Goal: Information Seeking & Learning: Find specific fact

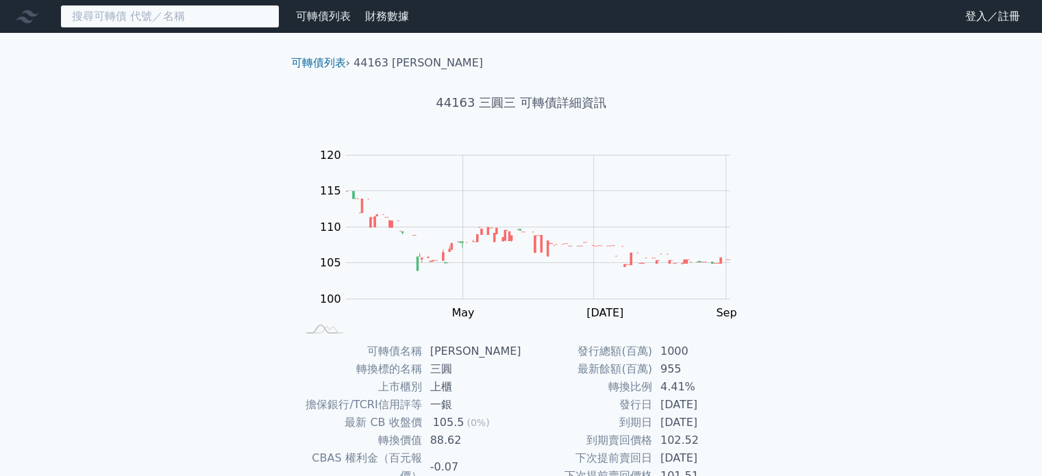
click at [237, 19] on input at bounding box center [169, 16] width 219 height 23
paste input "33571"
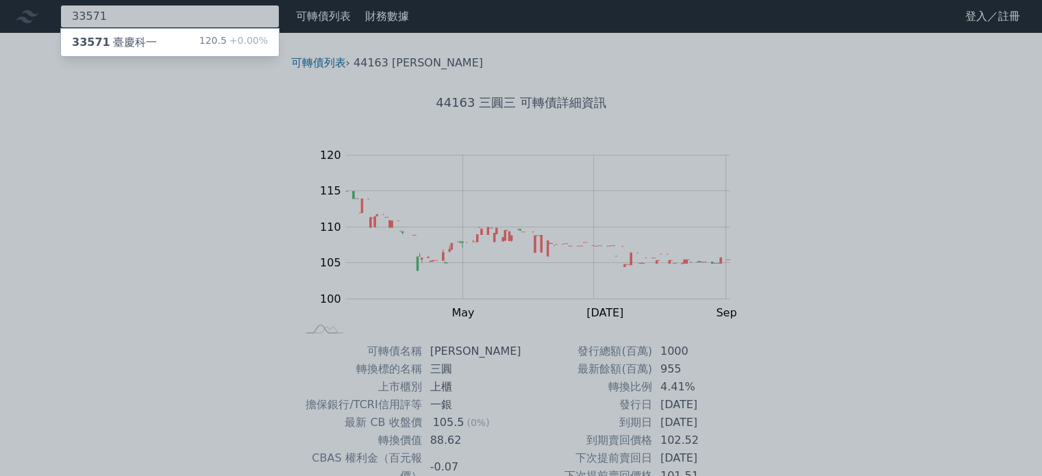
type input "33571"
click at [161, 44] on div "33571 臺慶科一 120.5 +0.00%" at bounding box center [170, 42] width 218 height 27
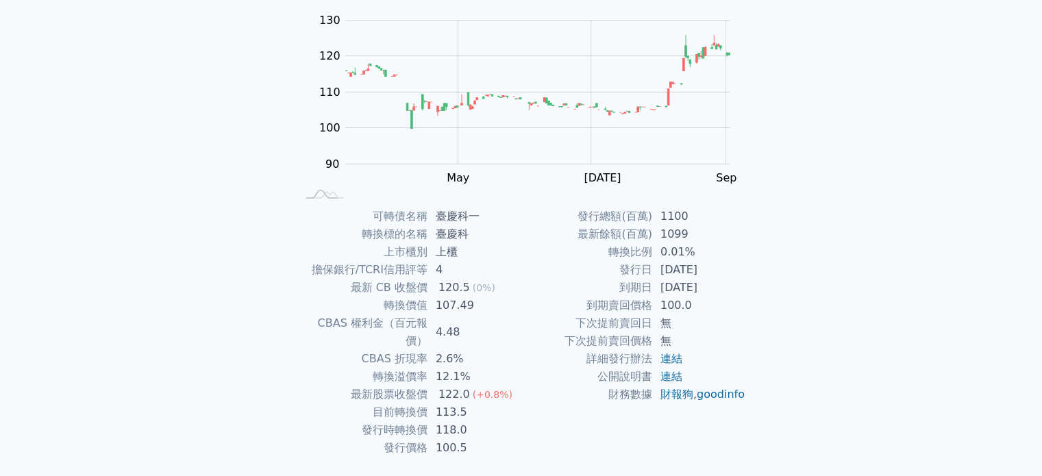
scroll to position [136, 0]
click at [674, 303] on td "100.0" at bounding box center [699, 305] width 94 height 18
copy td "100.0"
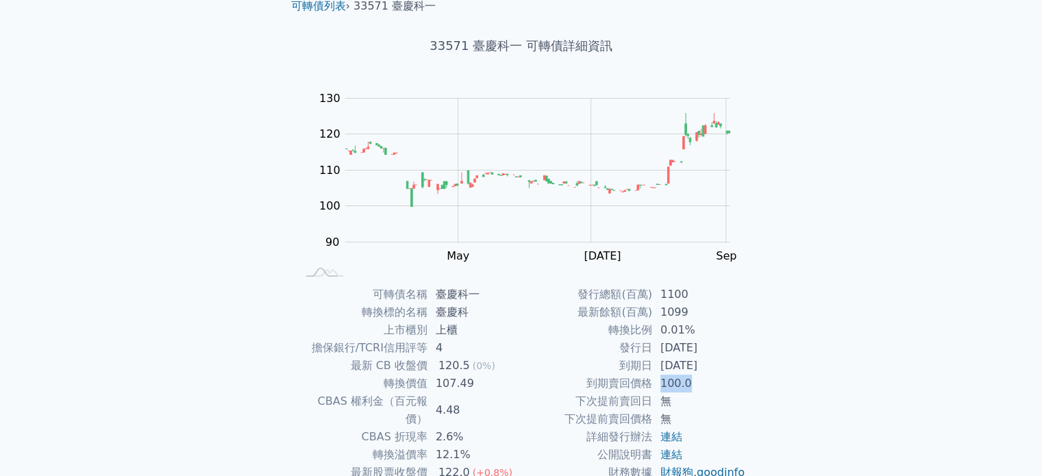
scroll to position [0, 0]
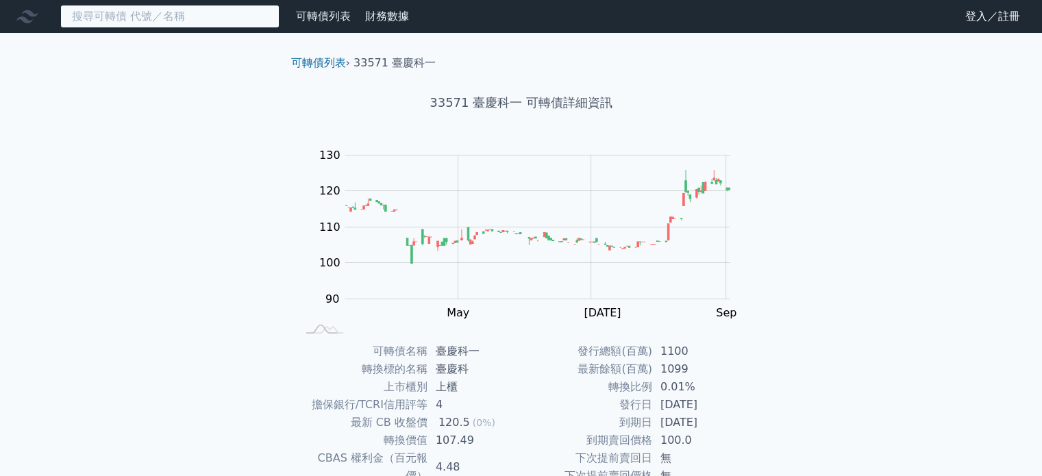
click at [203, 24] on input at bounding box center [169, 16] width 219 height 23
paste input "50097"
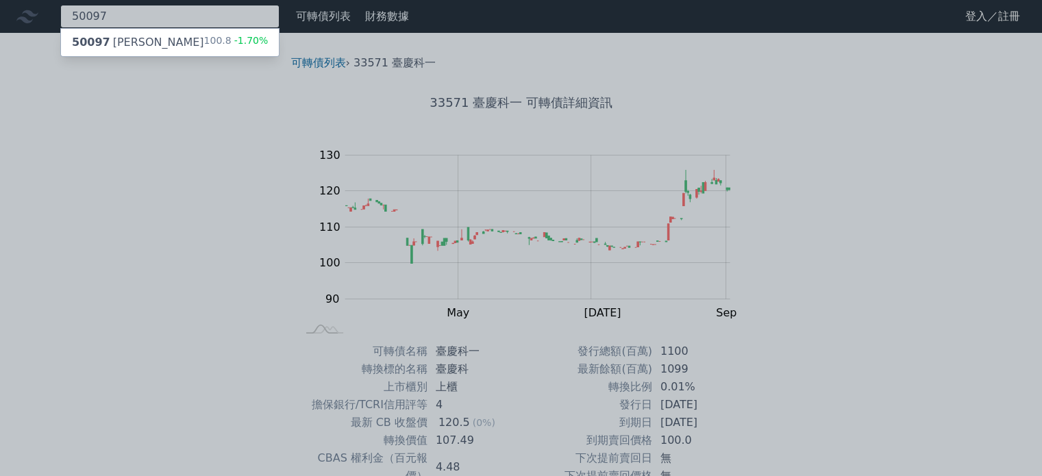
type input "50097"
click at [127, 36] on div "50097 [PERSON_NAME]" at bounding box center [138, 42] width 132 height 16
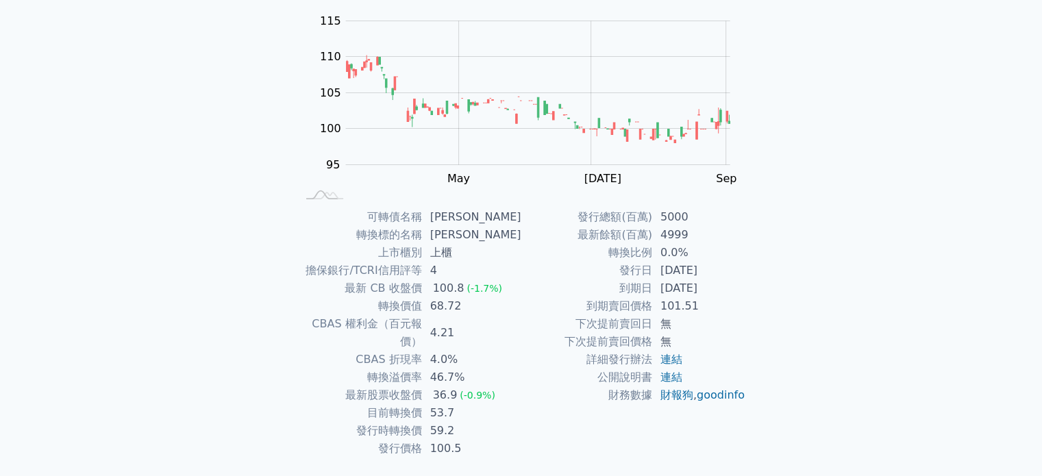
scroll to position [136, 0]
click at [686, 302] on td "101.51" at bounding box center [699, 304] width 94 height 18
copy td "101.51"
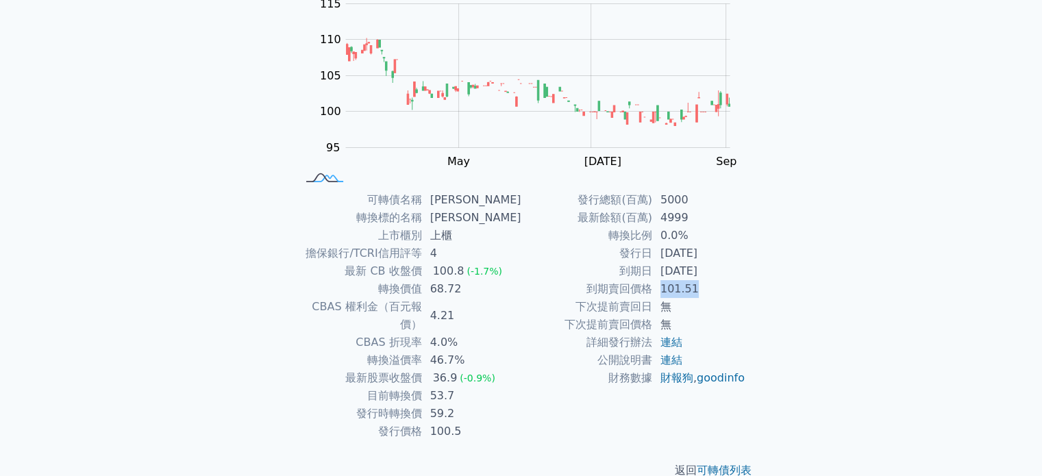
scroll to position [158, 0]
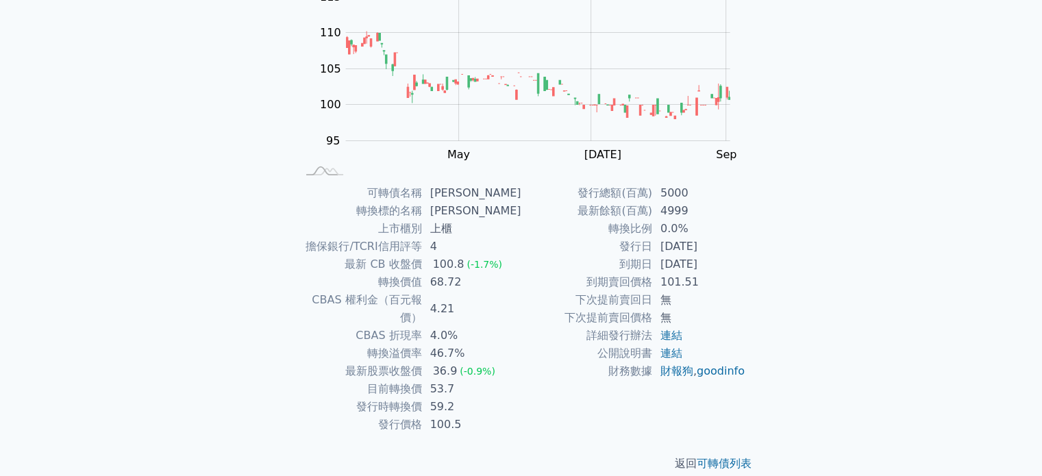
click at [456, 327] on td "4.0%" at bounding box center [471, 336] width 99 height 18
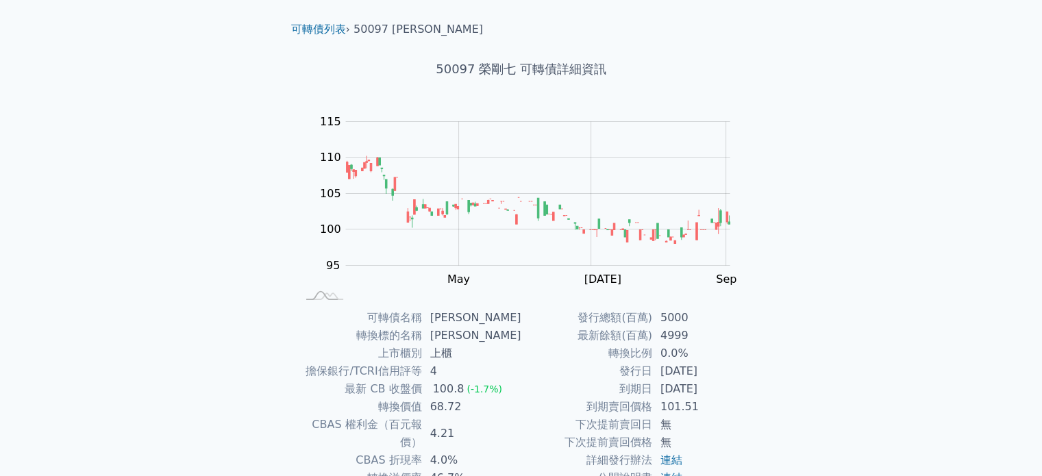
scroll to position [0, 0]
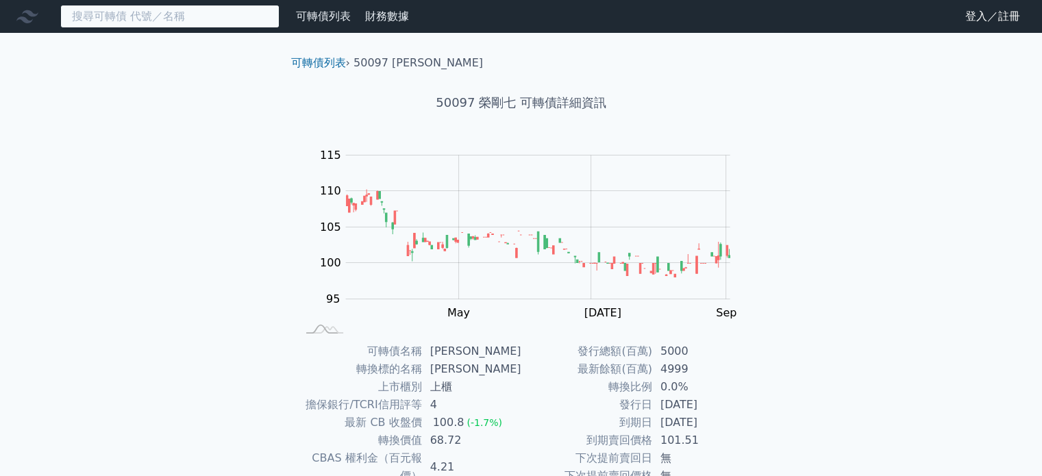
click at [164, 23] on input at bounding box center [169, 16] width 219 height 23
paste input "33763"
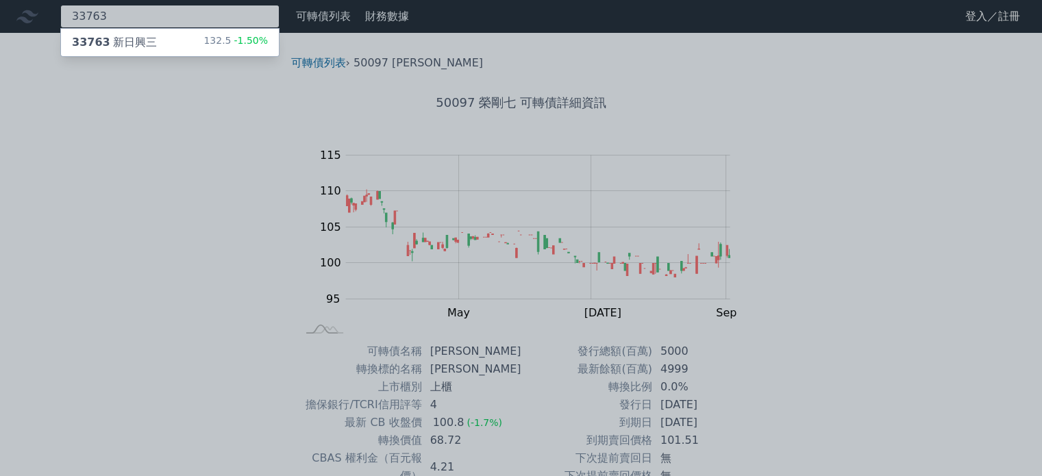
type input "33763"
click at [249, 45] on span "-1.50%" at bounding box center [249, 40] width 37 height 11
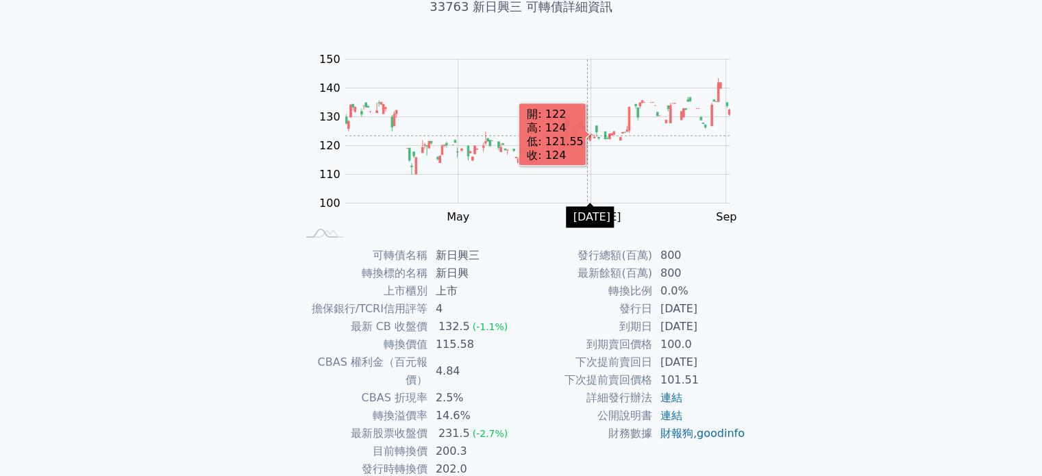
scroll to position [96, 0]
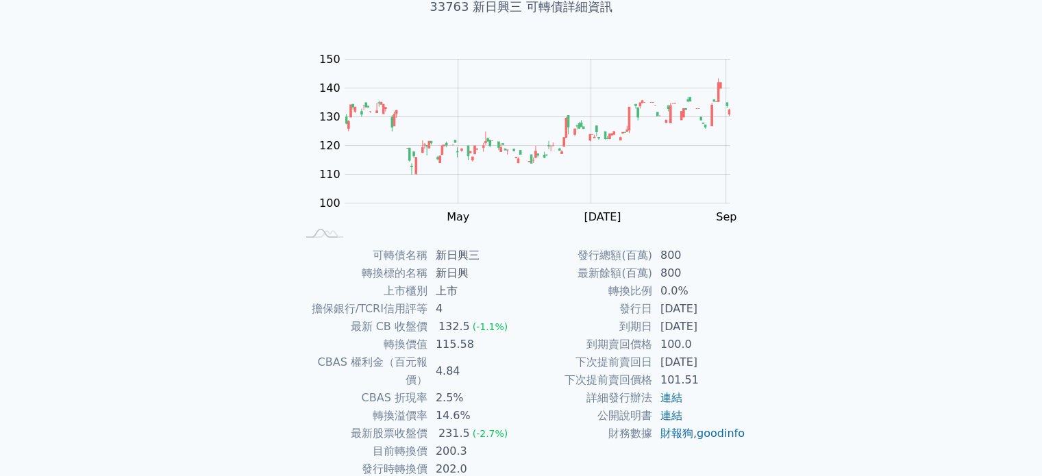
click at [685, 344] on td "100.0" at bounding box center [699, 345] width 94 height 18
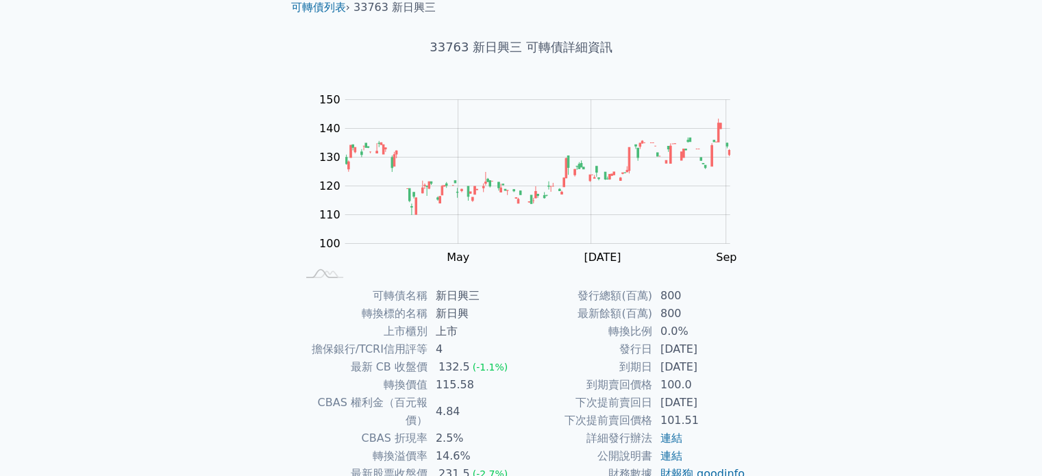
scroll to position [0, 0]
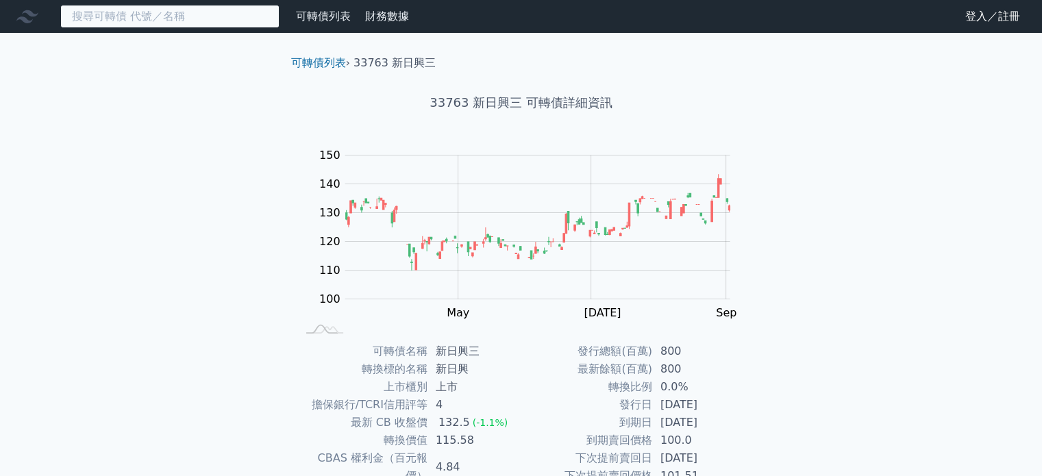
click at [179, 16] on input at bounding box center [169, 16] width 219 height 23
paste input "44163"
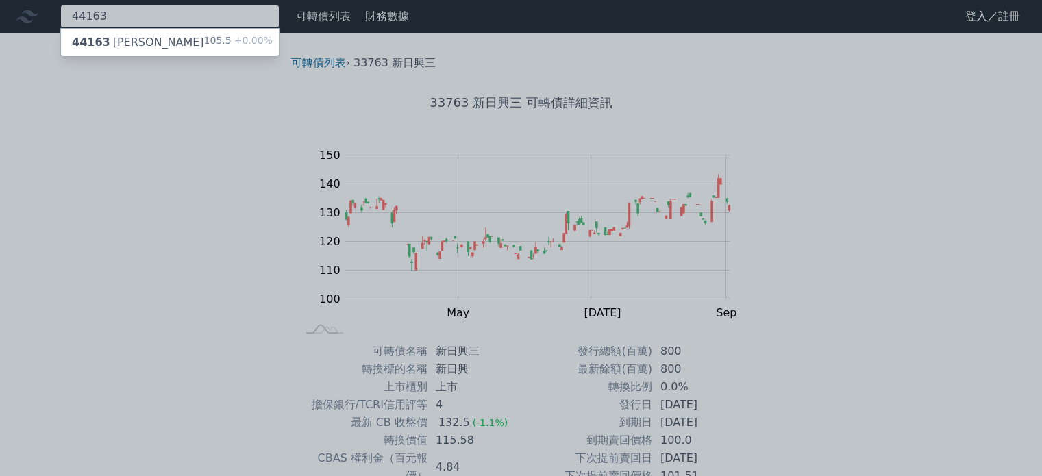
type input "44163"
click at [235, 46] on span "+0.00%" at bounding box center [252, 40] width 41 height 11
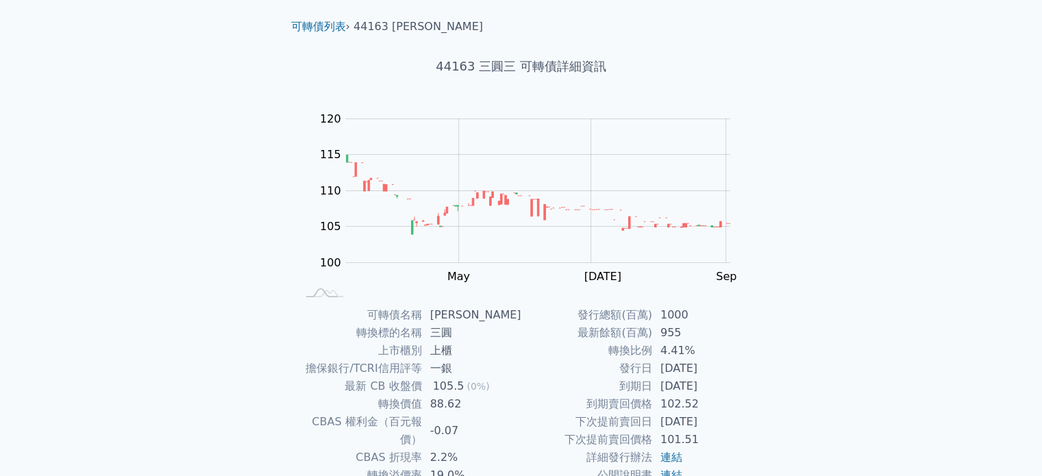
scroll to position [158, 0]
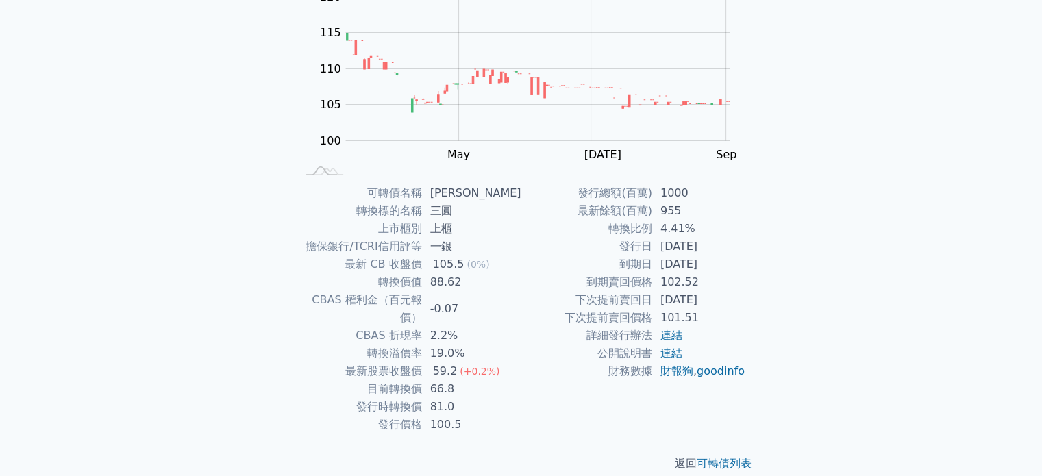
click at [693, 282] on td "102.52" at bounding box center [699, 282] width 94 height 18
click at [691, 282] on td "102.52" at bounding box center [699, 282] width 94 height 18
click at [688, 282] on td "102.52" at bounding box center [699, 282] width 94 height 18
copy td "102.52"
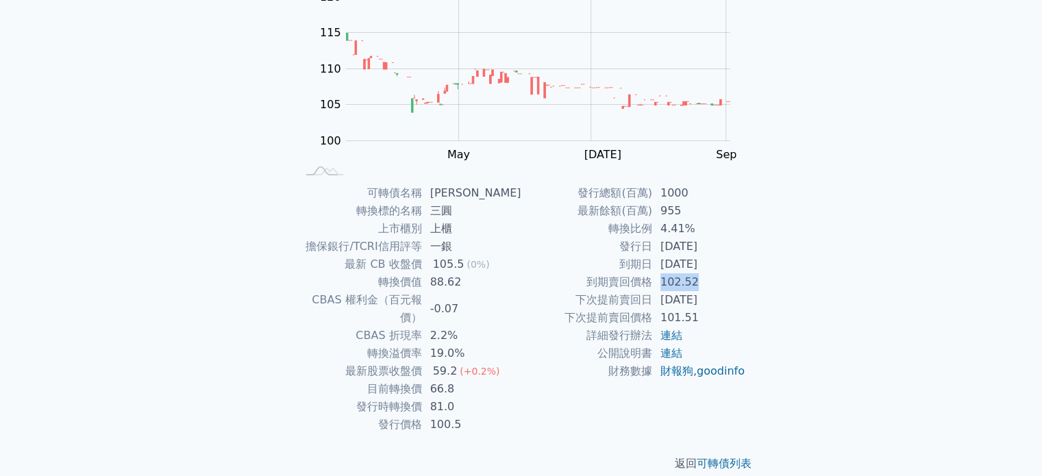
copy td "102.52"
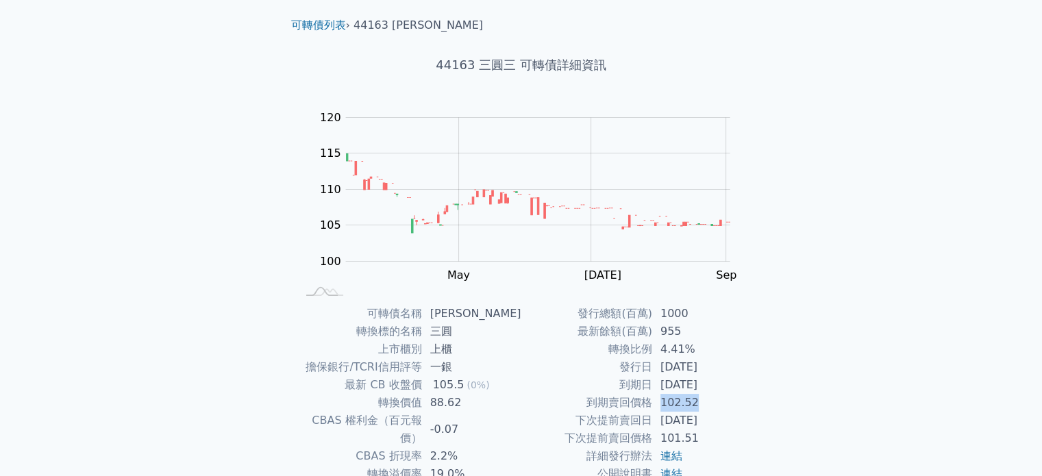
scroll to position [0, 0]
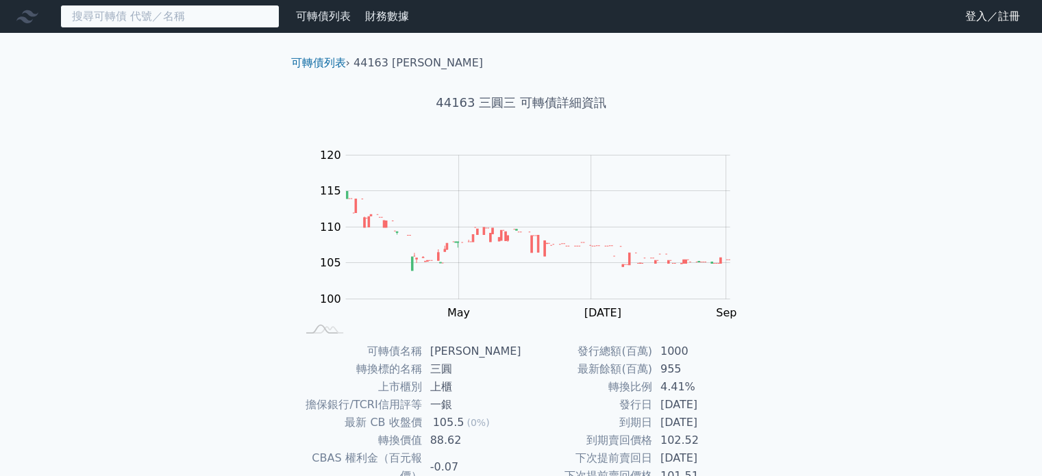
click at [193, 17] on input at bounding box center [169, 16] width 219 height 23
paste input "50097"
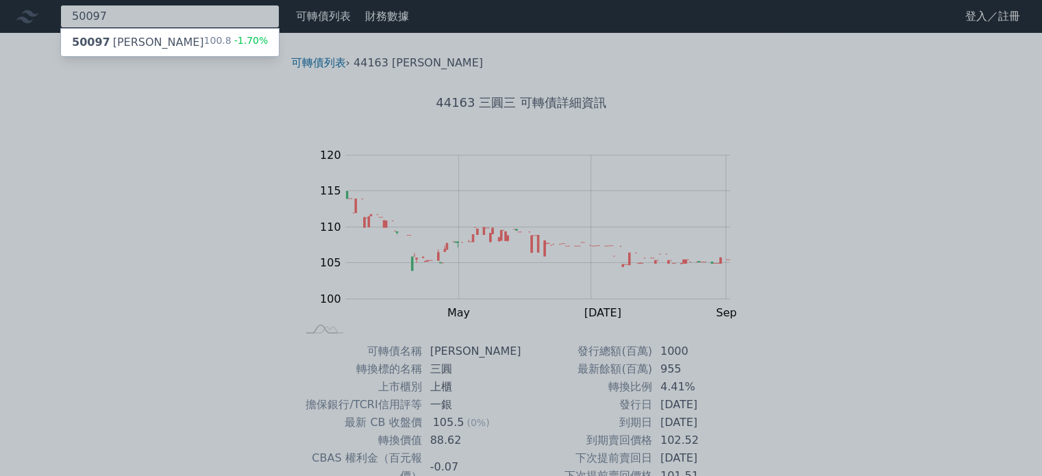
type input "50097"
click at [220, 40] on div "100.8 -1.70%" at bounding box center [236, 42] width 64 height 16
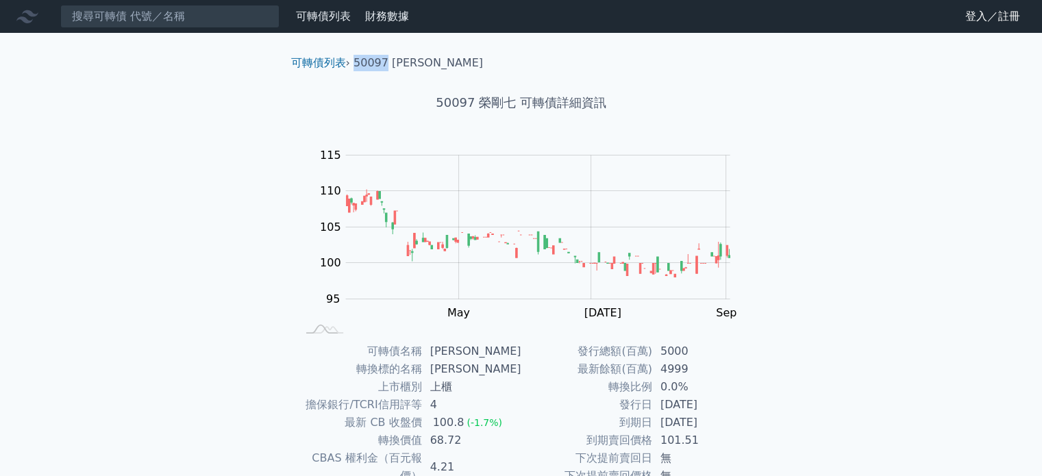
drag, startPoint x: 386, startPoint y: 65, endPoint x: 358, endPoint y: 60, distance: 28.6
click at [358, 60] on li "50097 [PERSON_NAME]" at bounding box center [417, 63] width 129 height 16
copy li "50097"
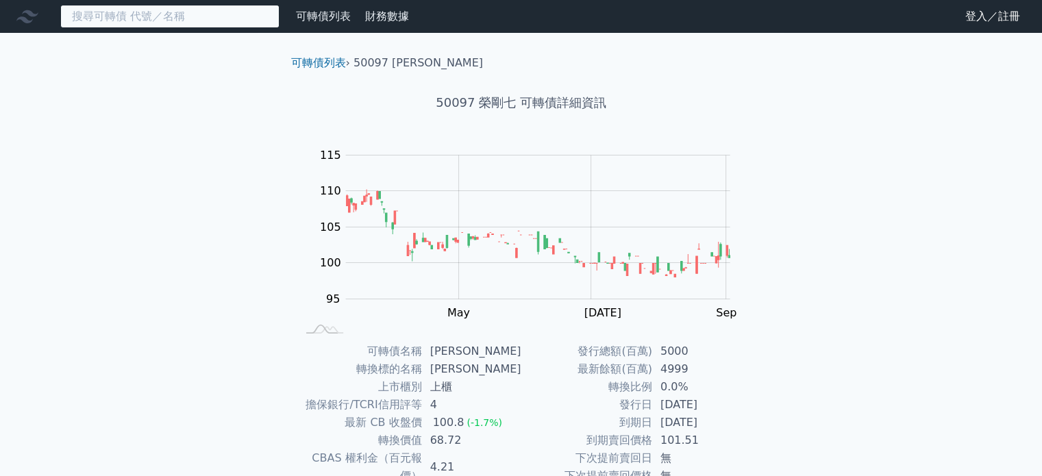
click at [167, 18] on input at bounding box center [169, 16] width 219 height 23
paste input "44163"
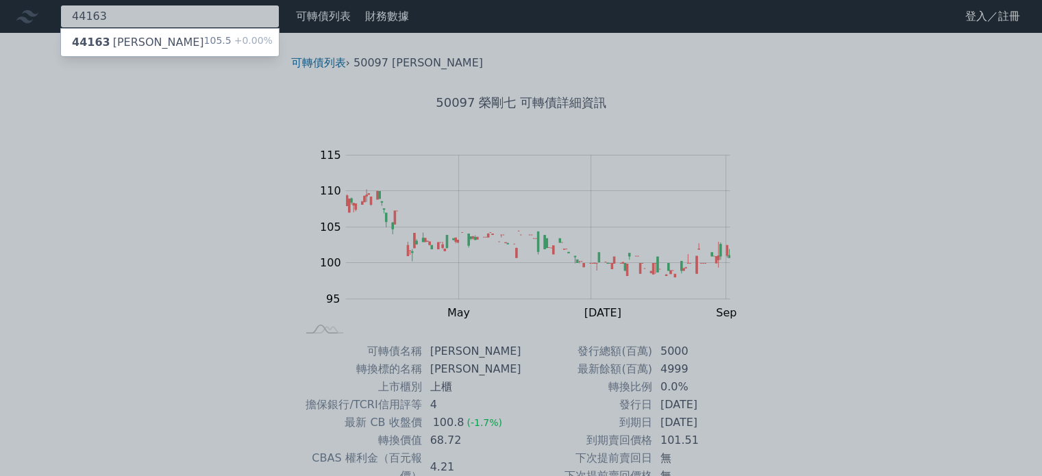
type input "44163"
click at [158, 40] on div "44163 三圓三 105.5 +0.00%" at bounding box center [170, 42] width 218 height 27
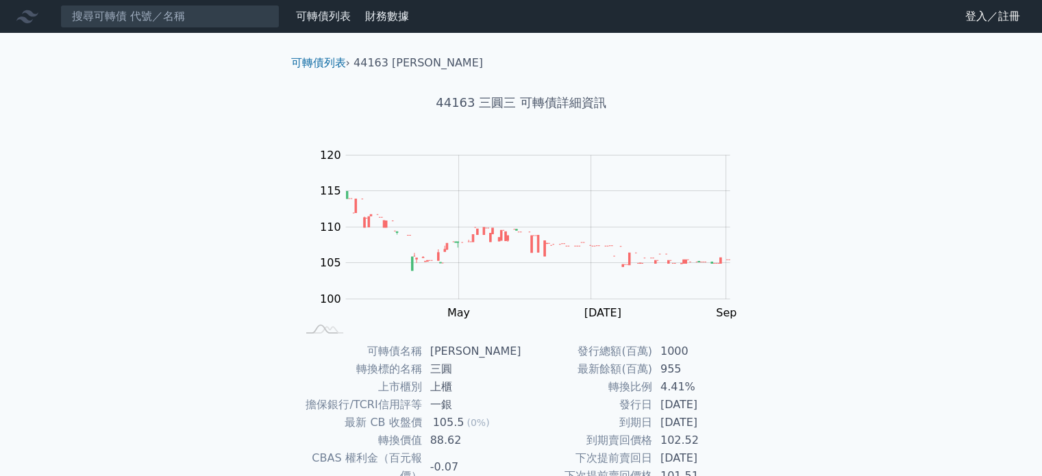
click at [130, 359] on div "可轉債列表 財務數據 可轉債列表 財務數據 登入／註冊 登入／註冊 可轉債列表 › 44163 三圓三 44163 三圓三 可轉債詳細資訊 Zoom Out …" at bounding box center [521, 326] width 1042 height 652
